Goal: Task Accomplishment & Management: Use online tool/utility

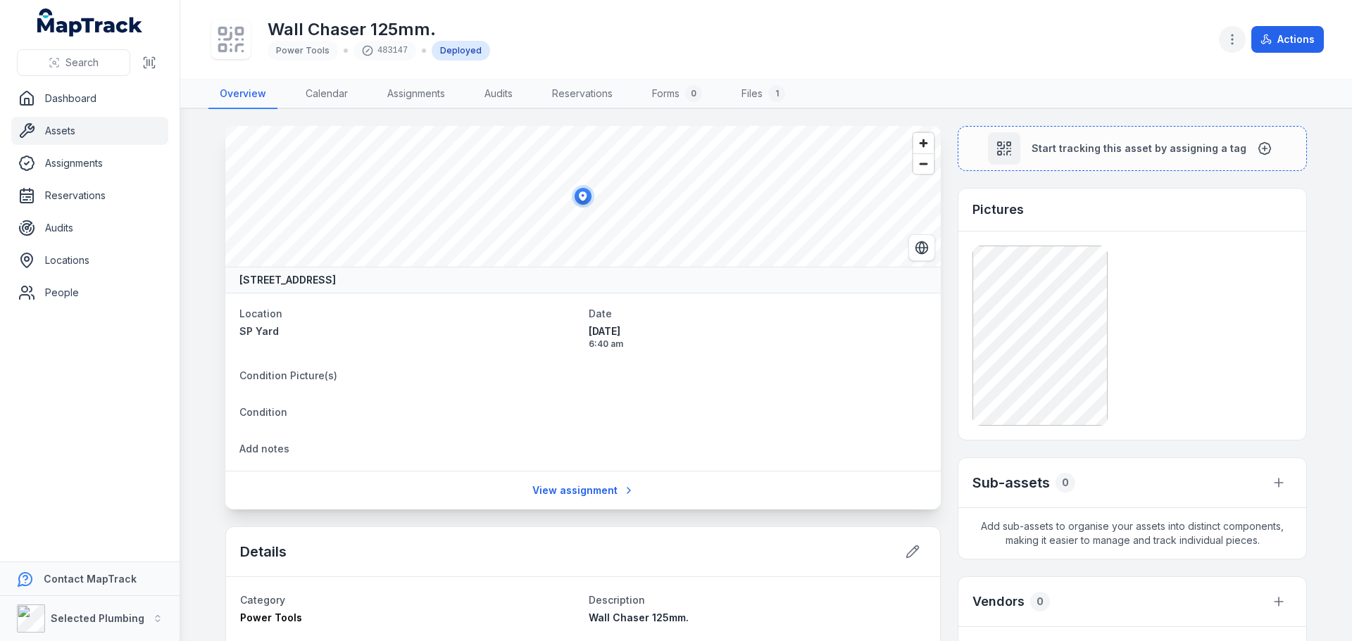
click at [1233, 39] on circle "button" at bounding box center [1231, 39] width 1 height 1
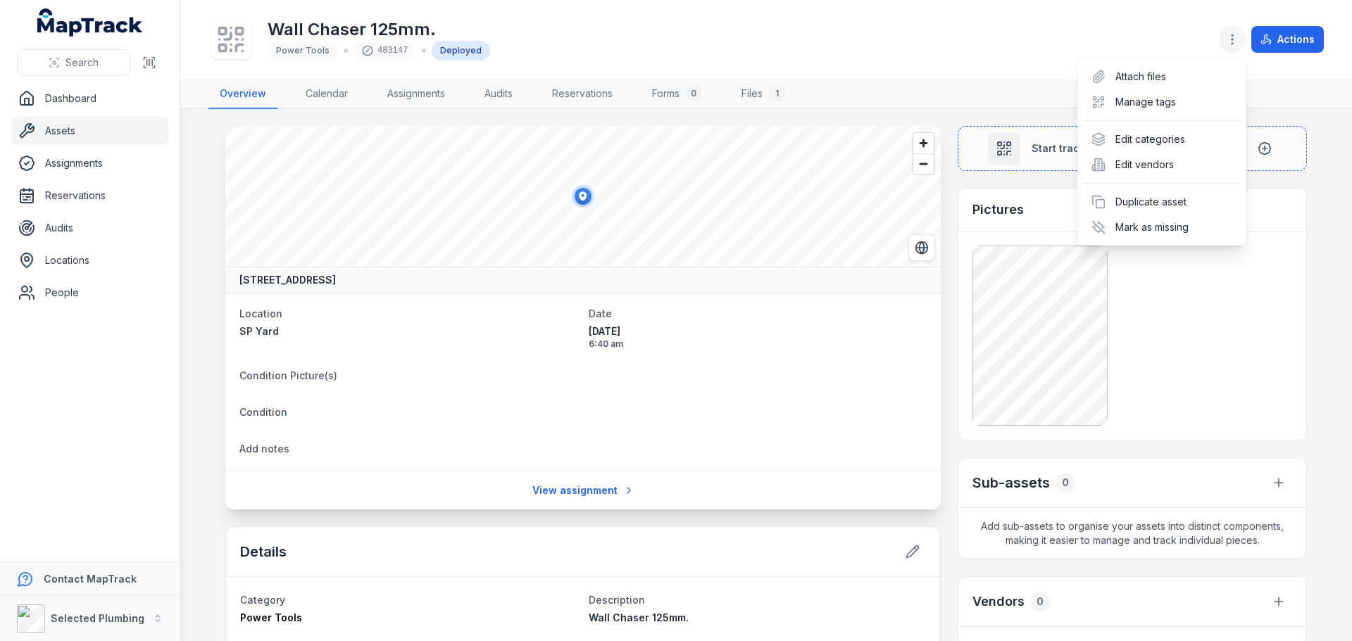
click at [1233, 39] on circle "button" at bounding box center [1231, 39] width 1 height 1
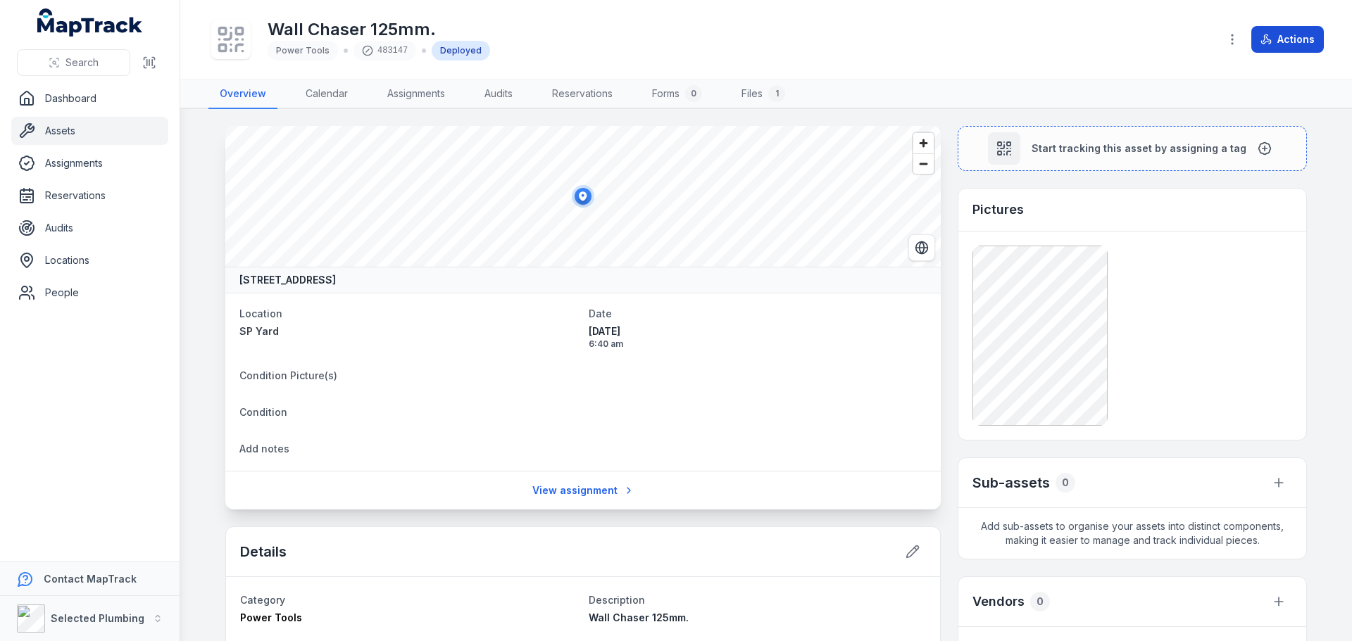
click at [1292, 34] on button "Actions" at bounding box center [1287, 39] width 73 height 27
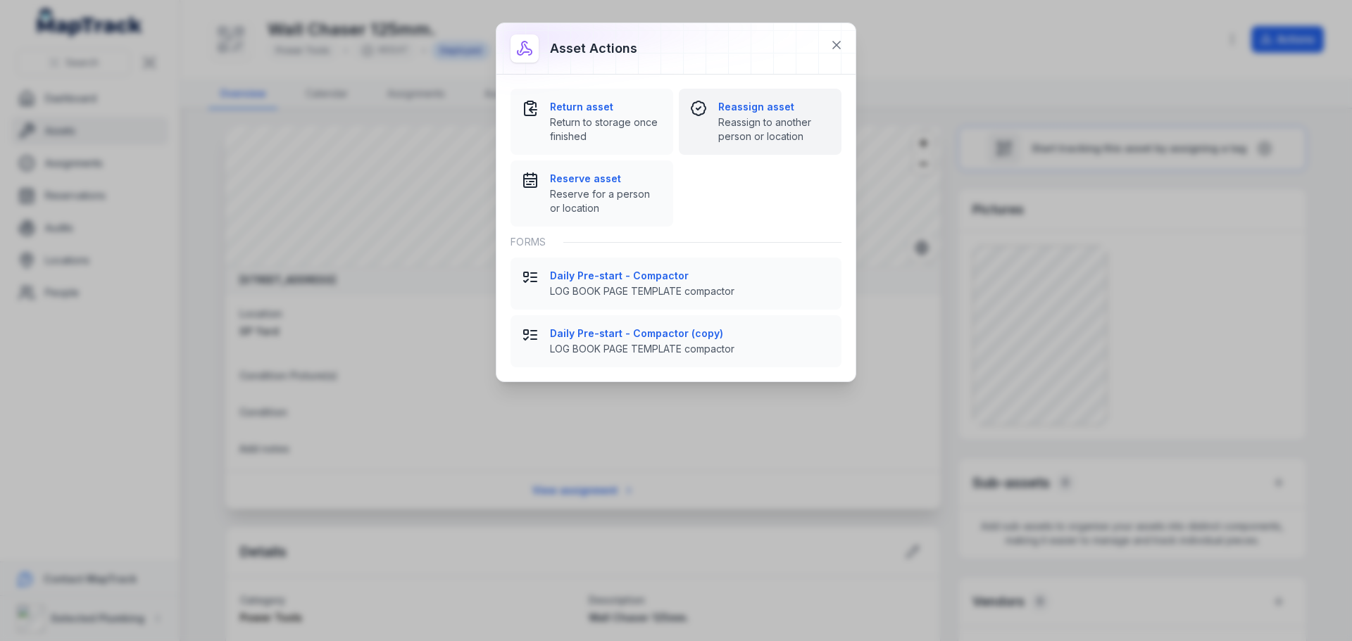
click at [749, 113] on strong "Reassign asset" at bounding box center [774, 107] width 112 height 14
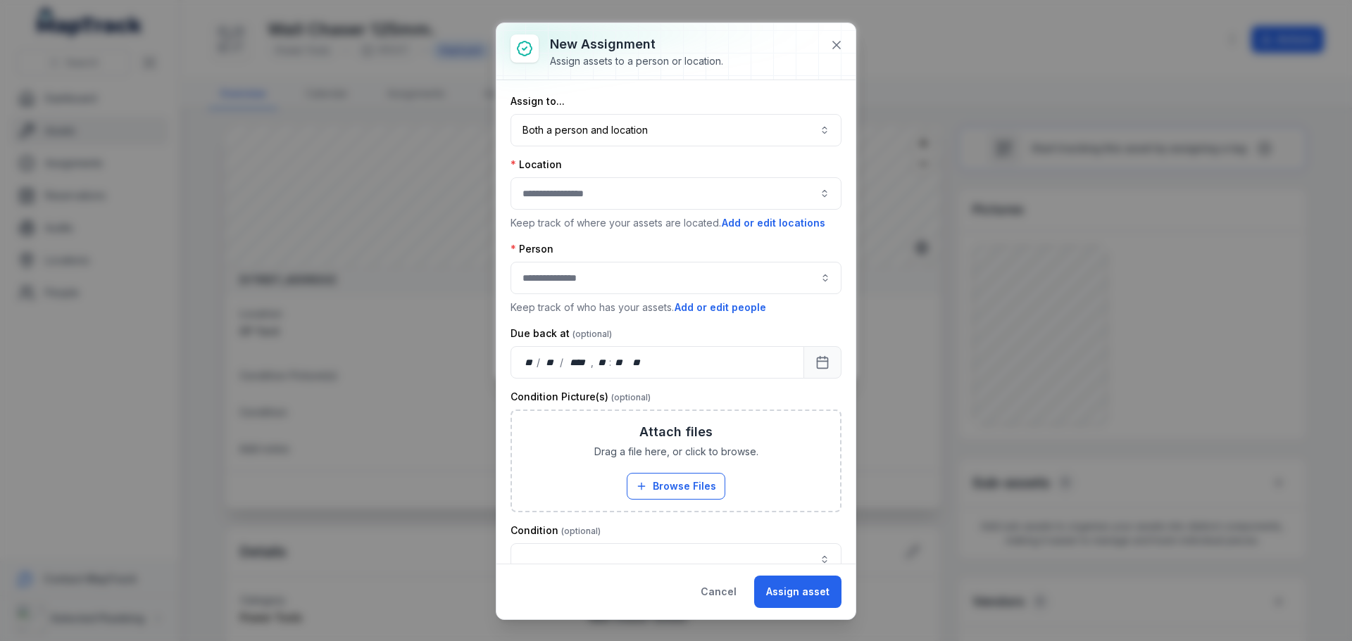
click at [629, 194] on button "button" at bounding box center [675, 193] width 331 height 32
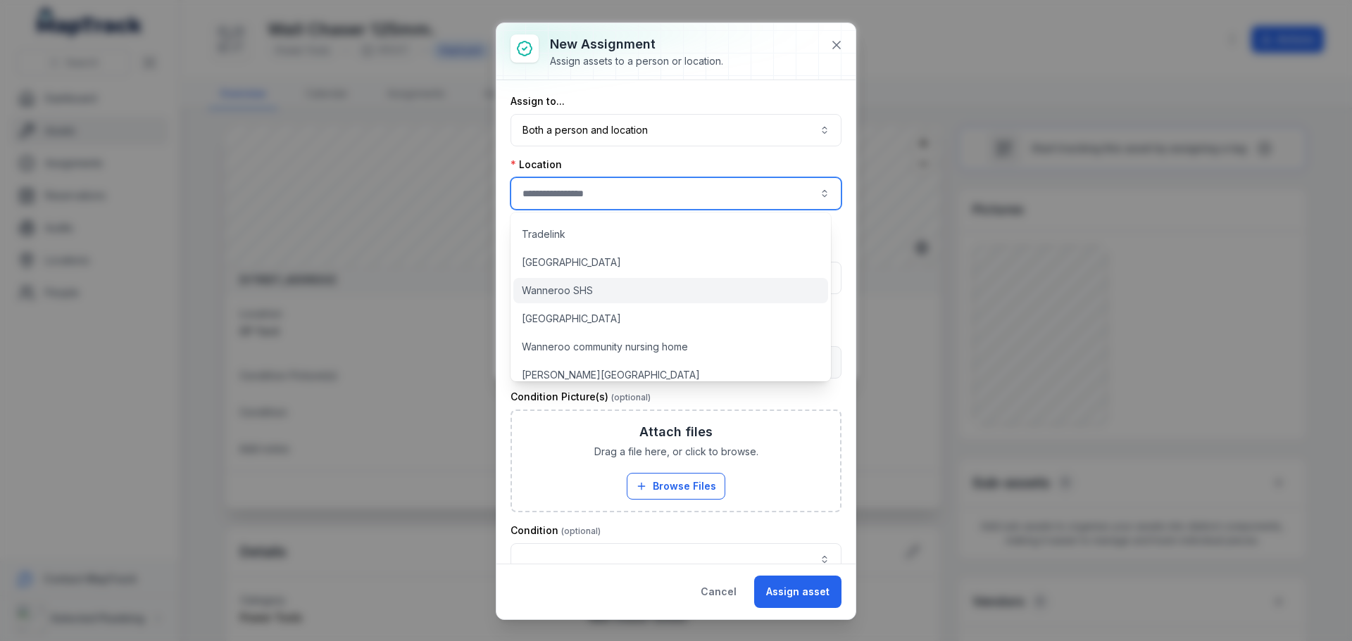
scroll to position [1445, 0]
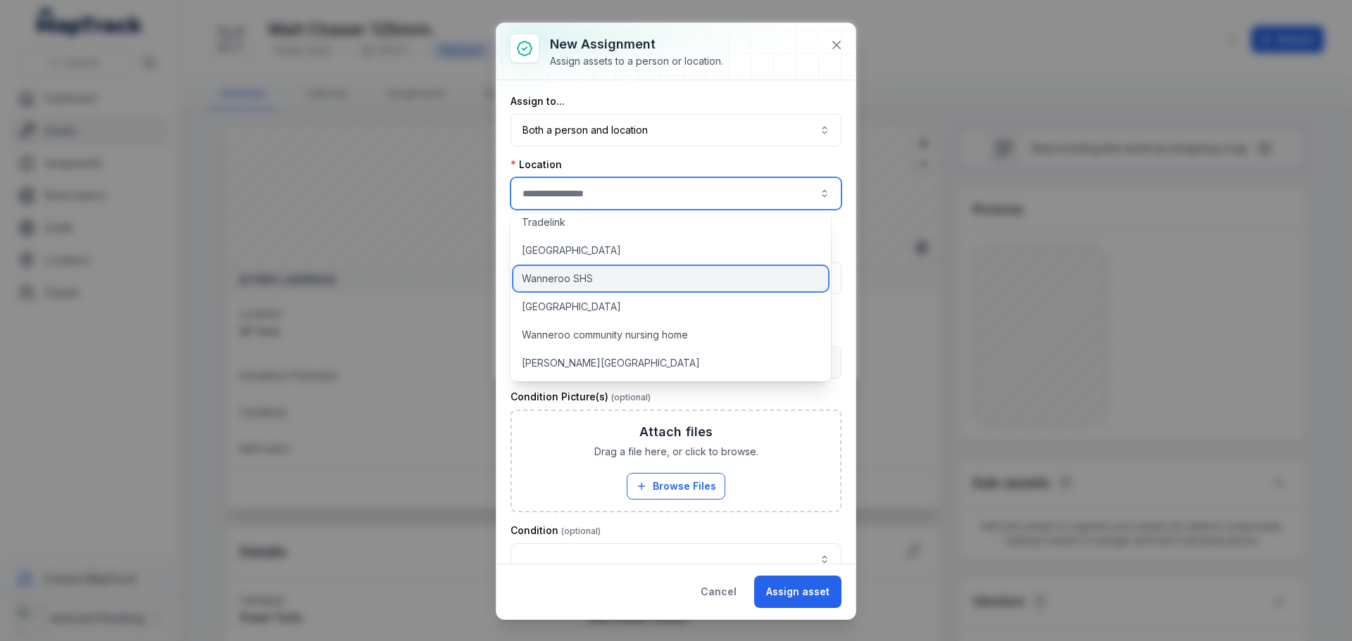
click at [579, 280] on span "Wanneroo SHS" at bounding box center [557, 279] width 71 height 14
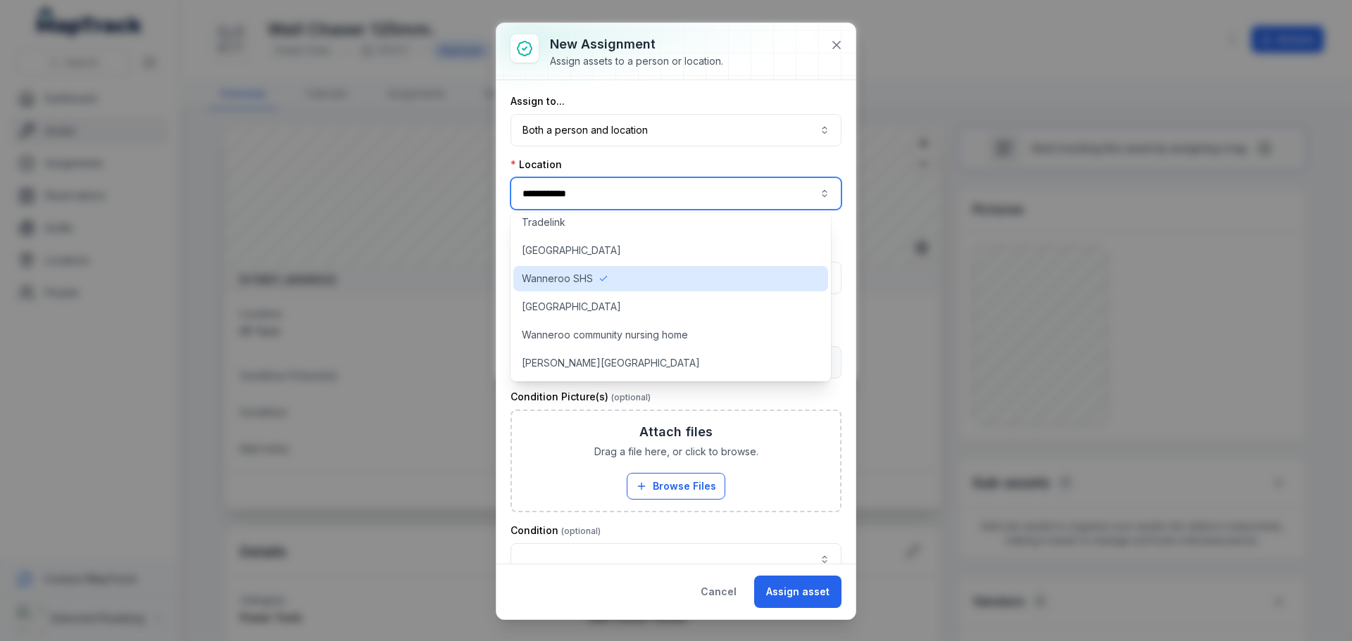
type input "**********"
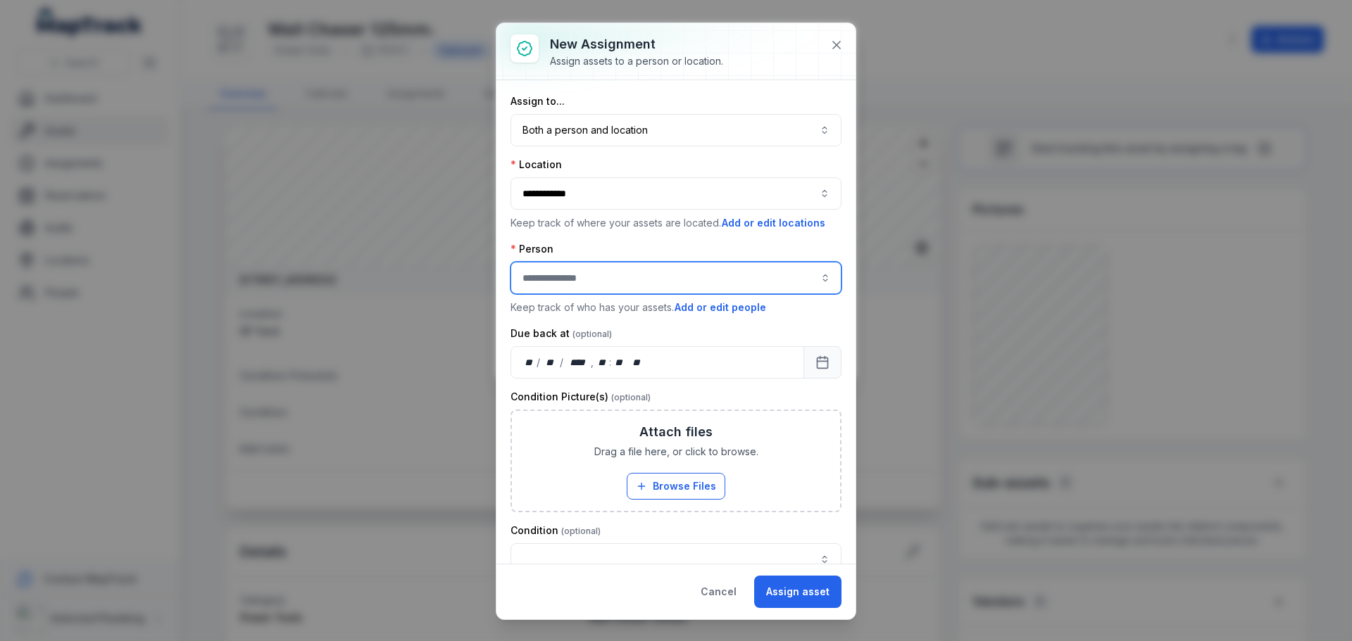
click at [592, 277] on input "assignment-add:person-label" at bounding box center [675, 278] width 331 height 32
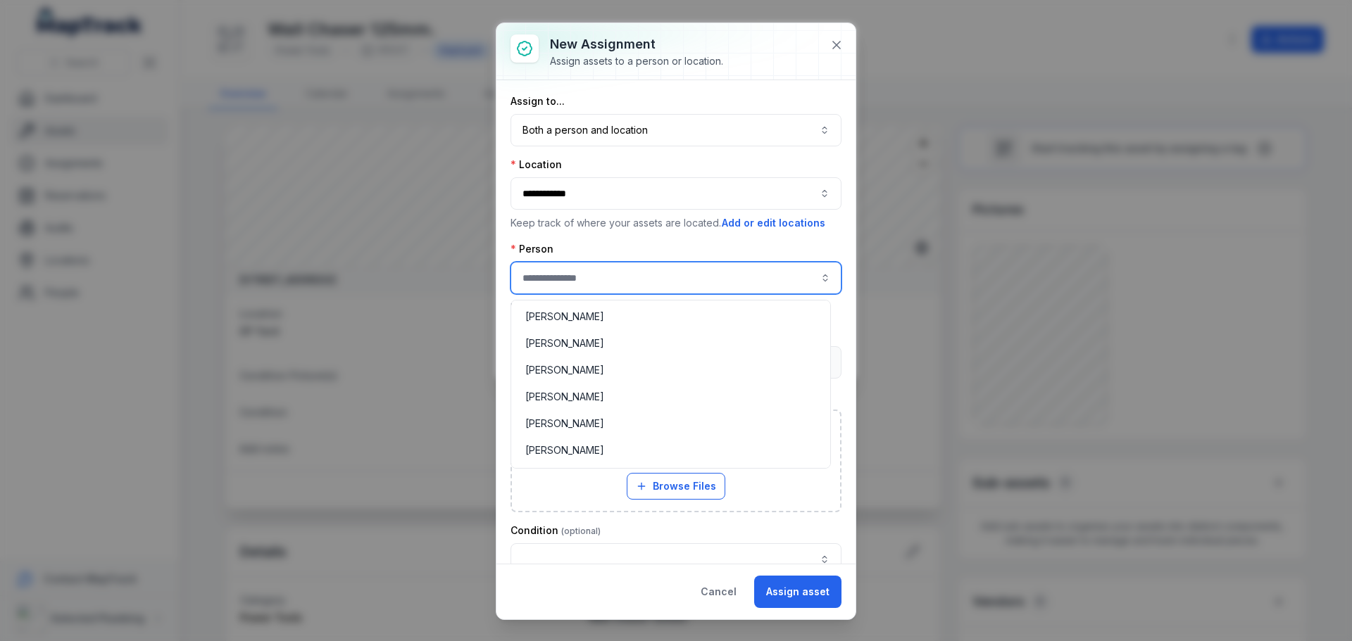
scroll to position [1479, 0]
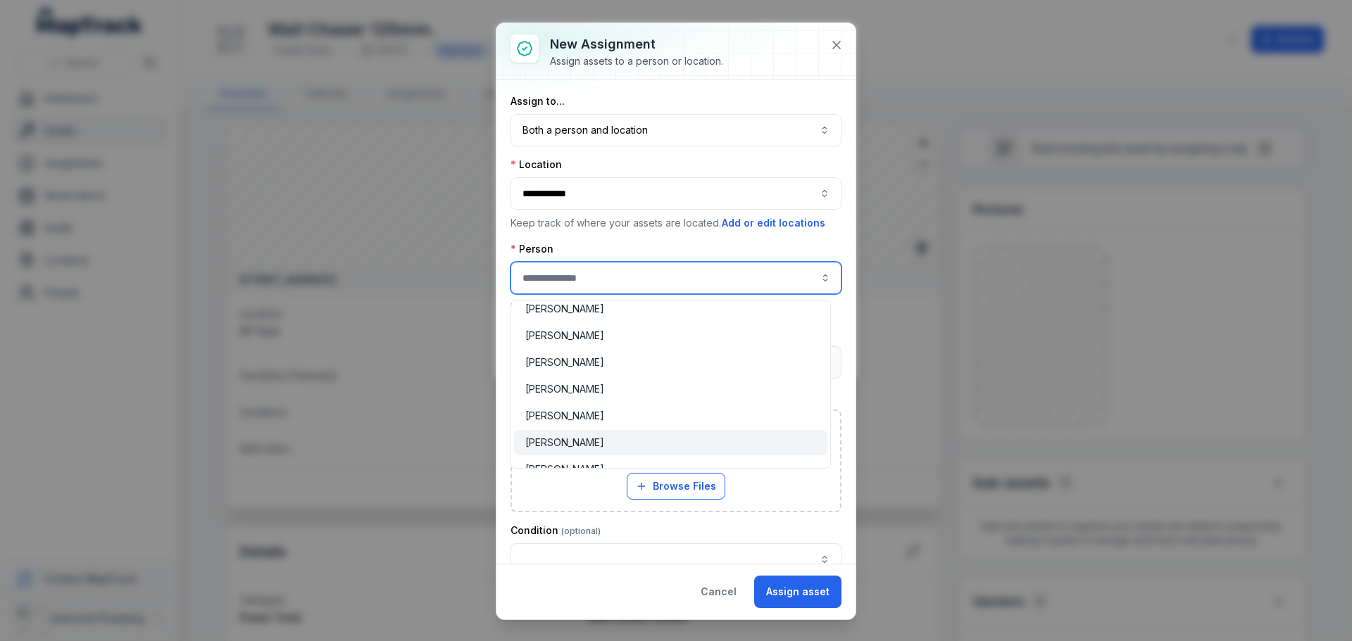
type input "**********"
click at [560, 442] on span "[PERSON_NAME]" at bounding box center [564, 443] width 79 height 14
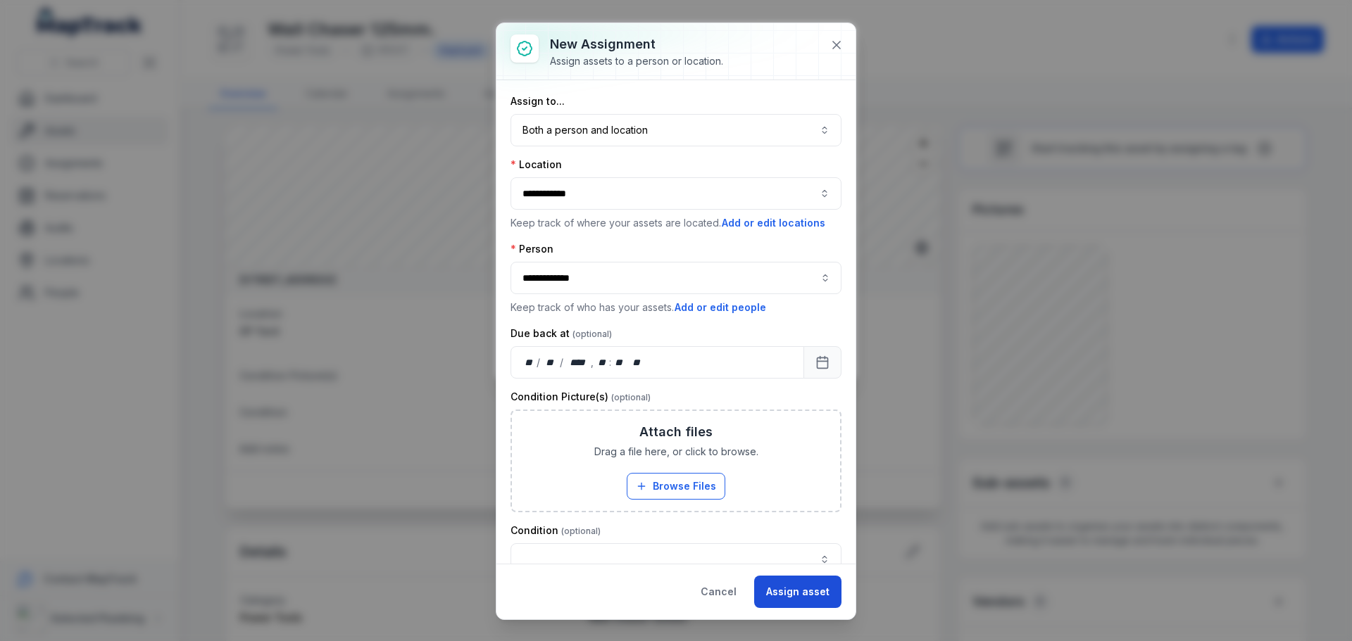
click at [810, 594] on button "Assign asset" at bounding box center [797, 592] width 87 height 32
